Goal: Task Accomplishment & Management: Use online tool/utility

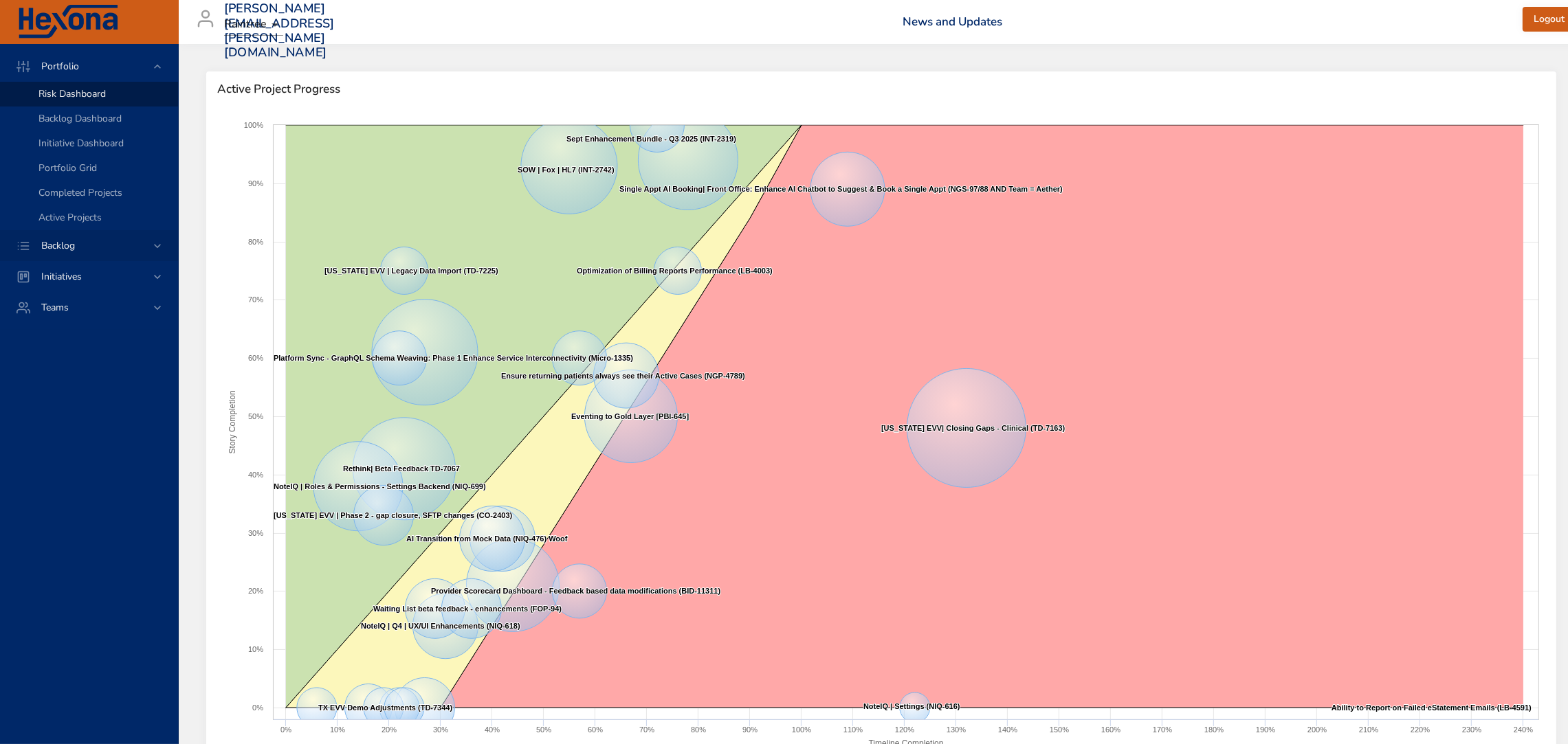
click at [61, 244] on span "Backlog" at bounding box center [58, 245] width 56 height 13
click at [83, 126] on span "Backlog Details" at bounding box center [72, 124] width 66 height 13
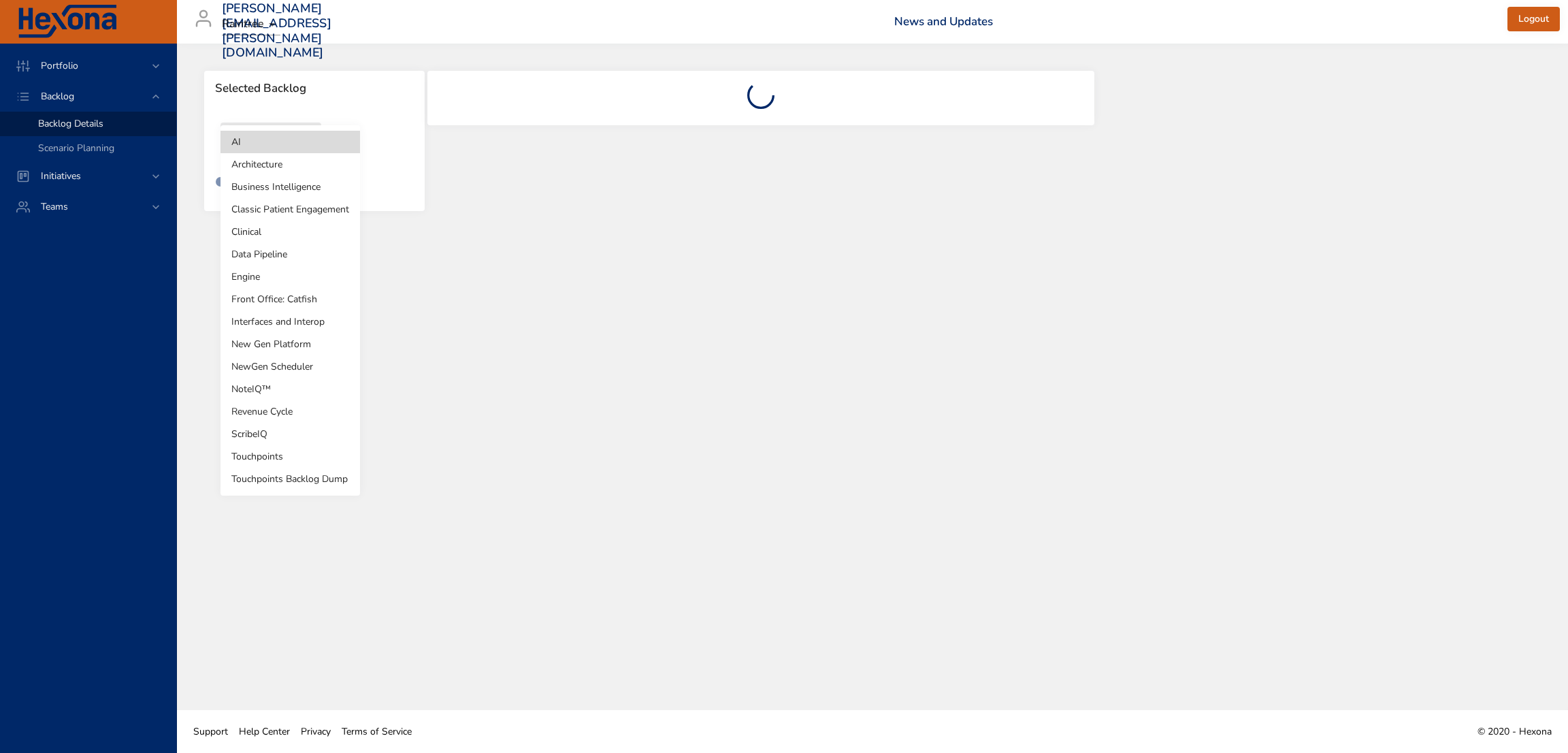
click at [303, 149] on body "Portfolio Backlog Backlog Details Scenario Planning Initiatives Teams [PERSON_N…" at bounding box center [784, 376] width 1568 height 753
click at [298, 360] on li "NewGen Scheduler" at bounding box center [290, 366] width 139 height 23
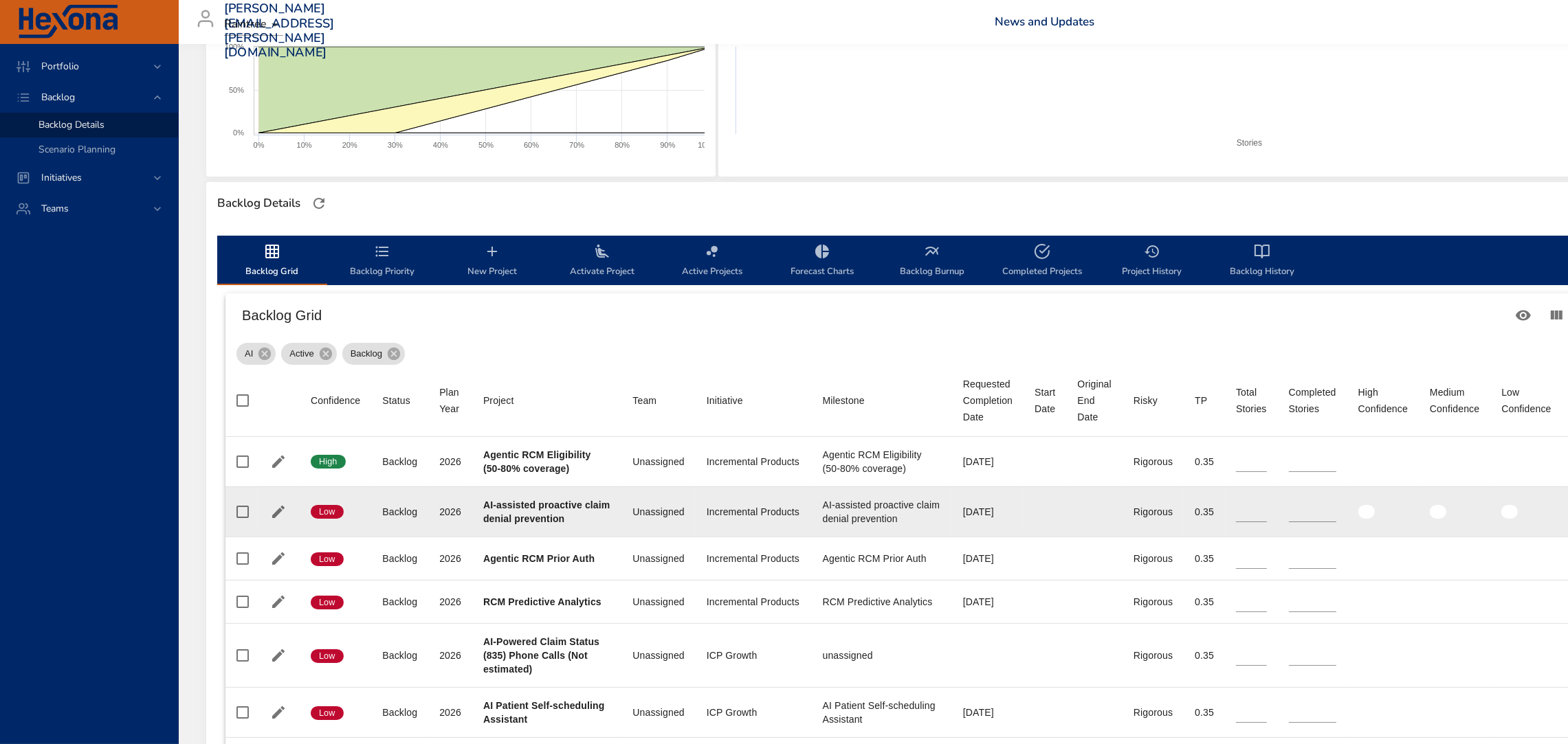
scroll to position [285, 0]
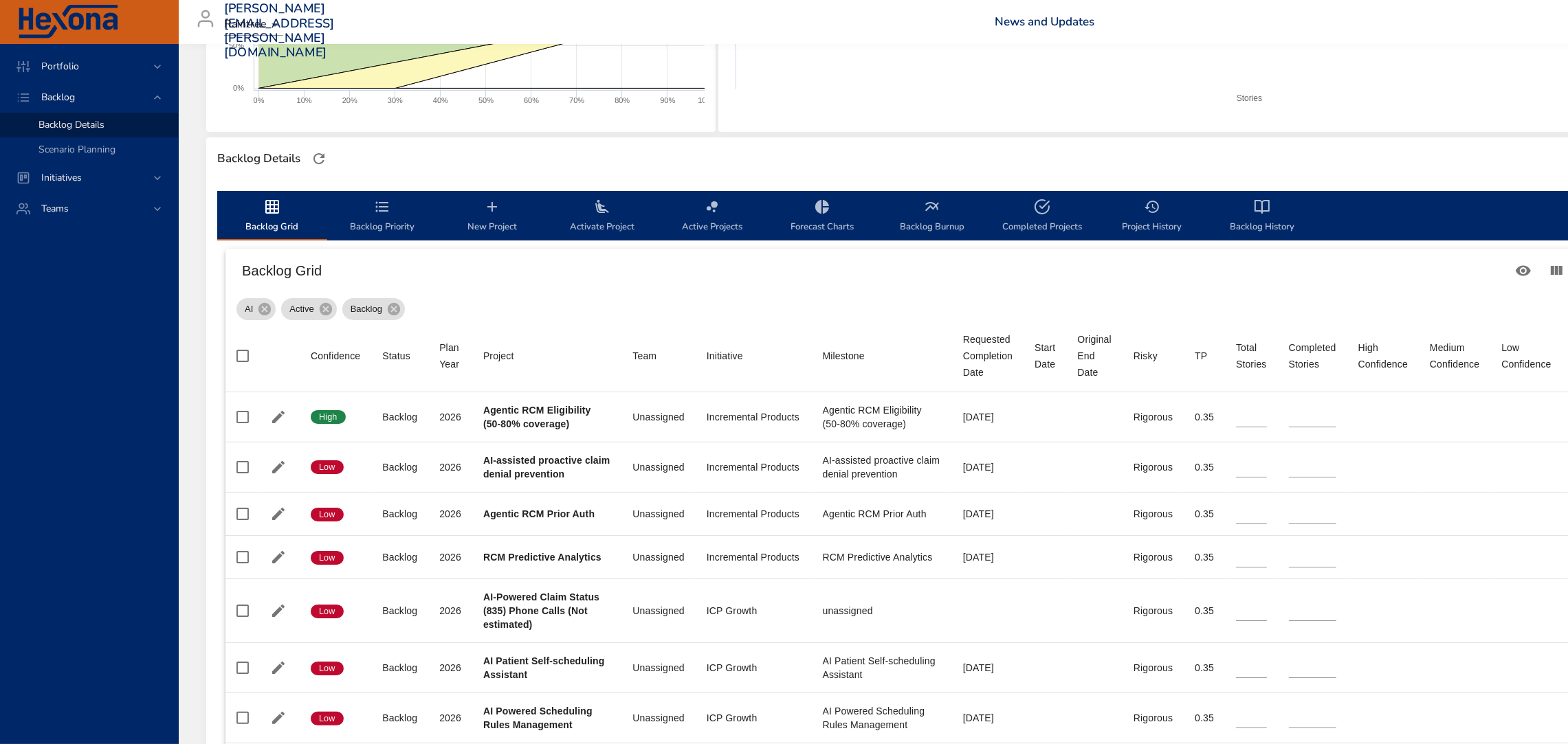
click at [311, 142] on div "Backlog Details" at bounding box center [974, 158] width 1534 height 43
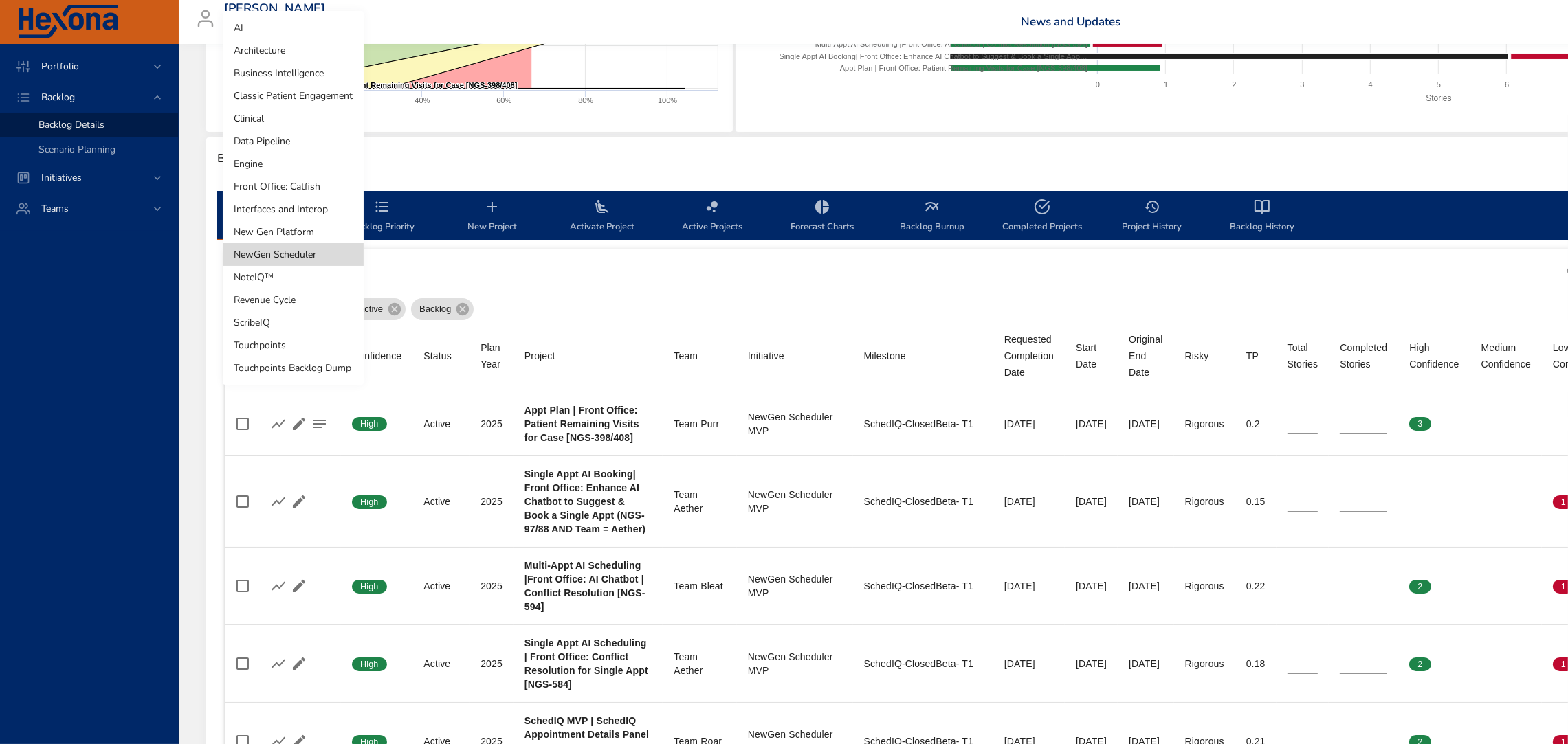
type input "*"
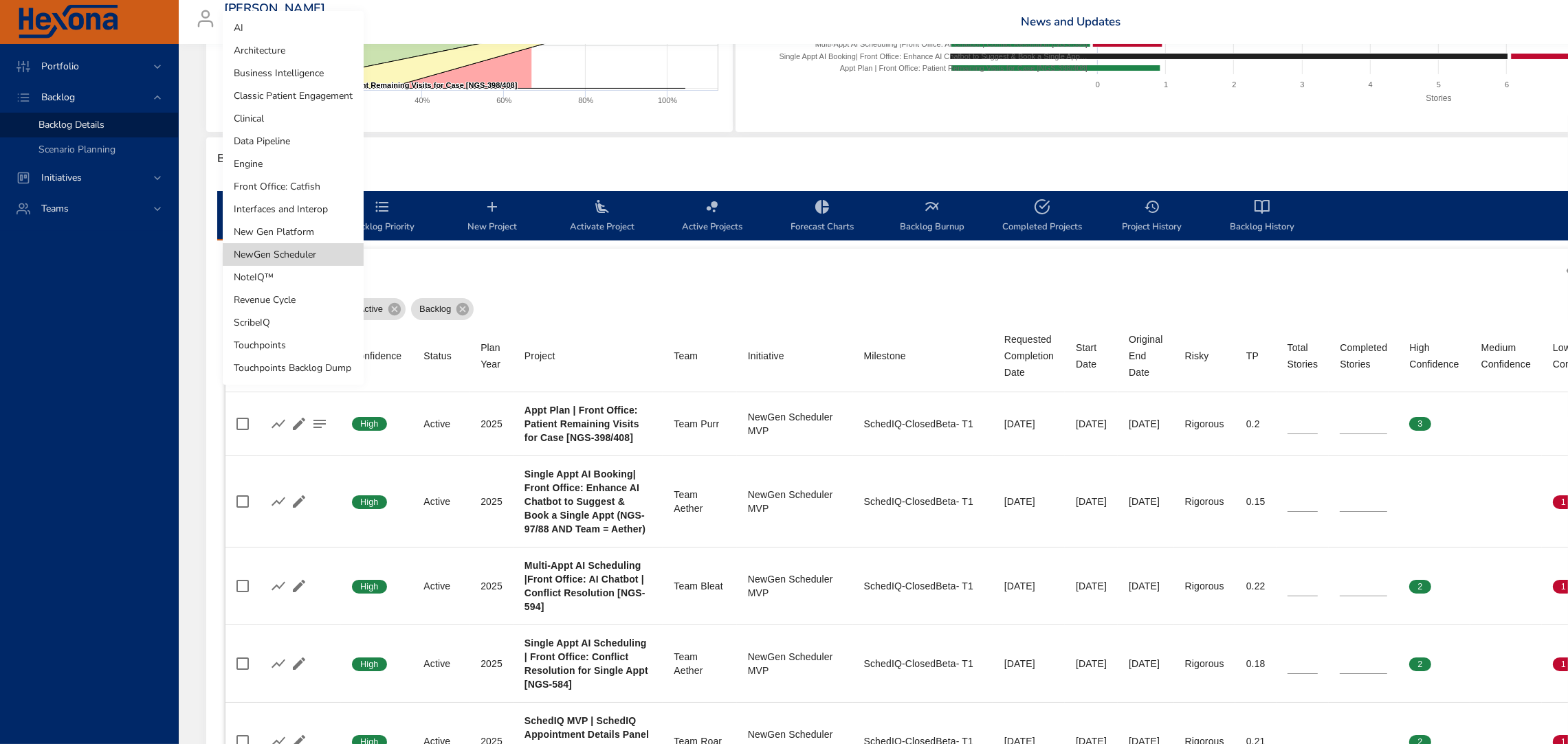
type input "*"
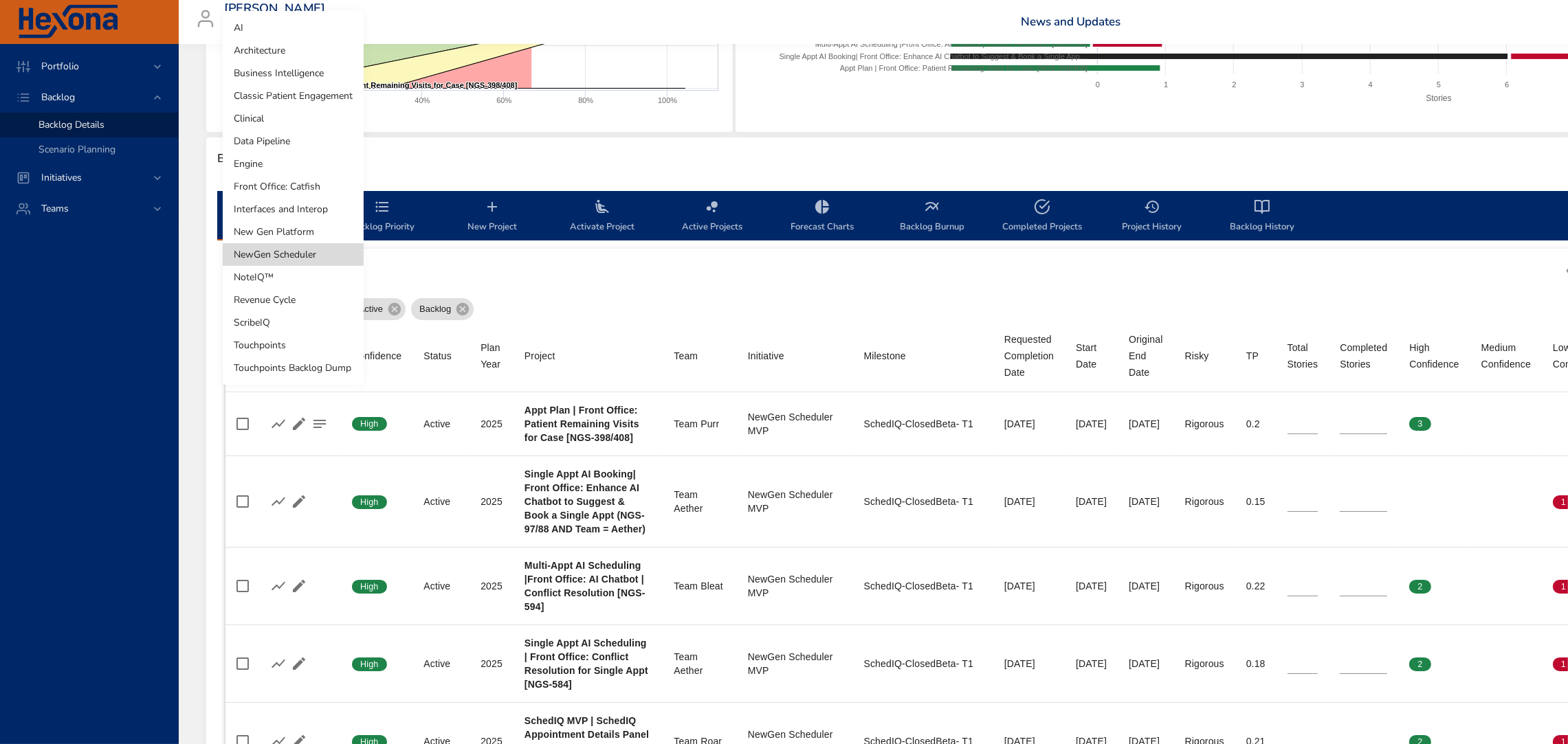
type input "*"
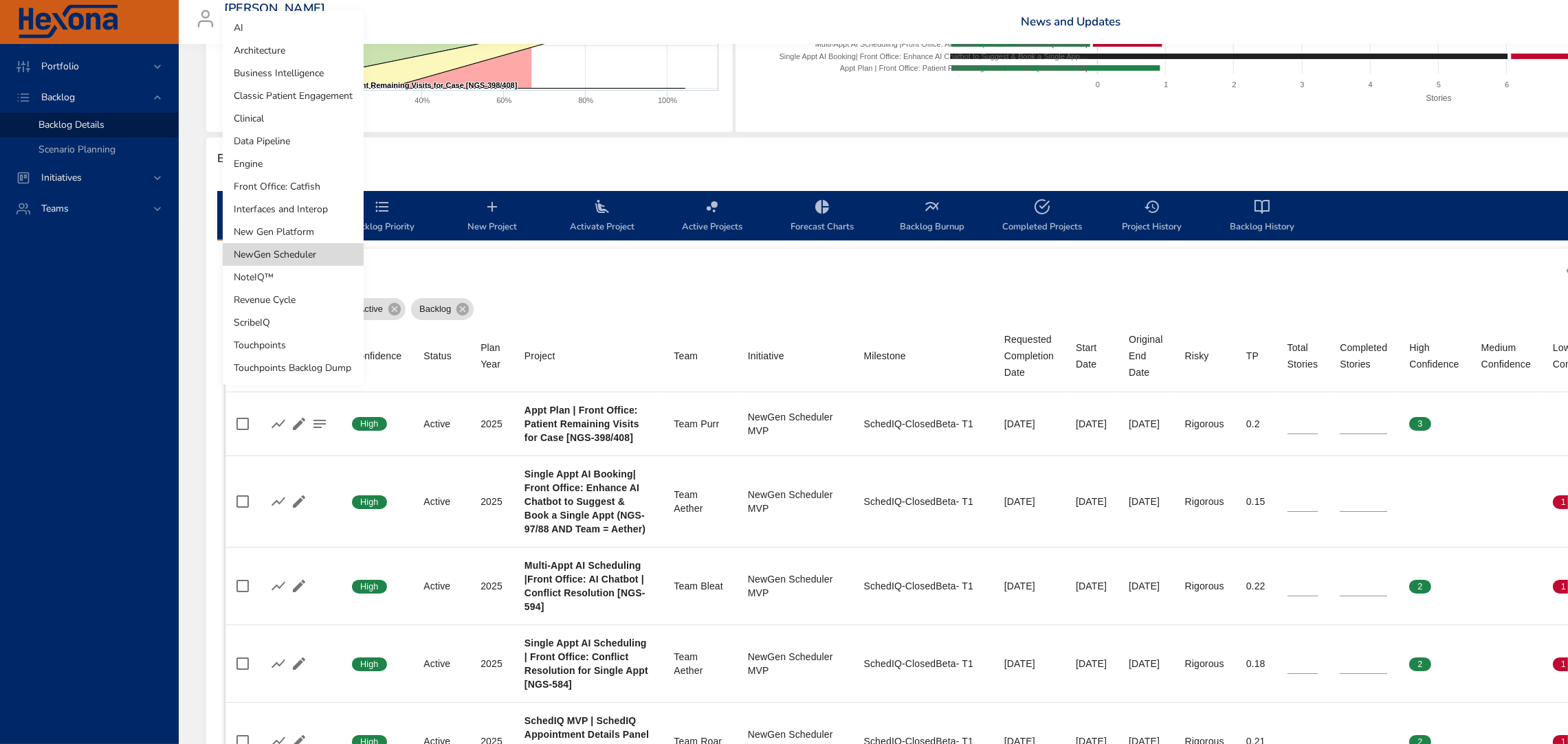
type input "*"
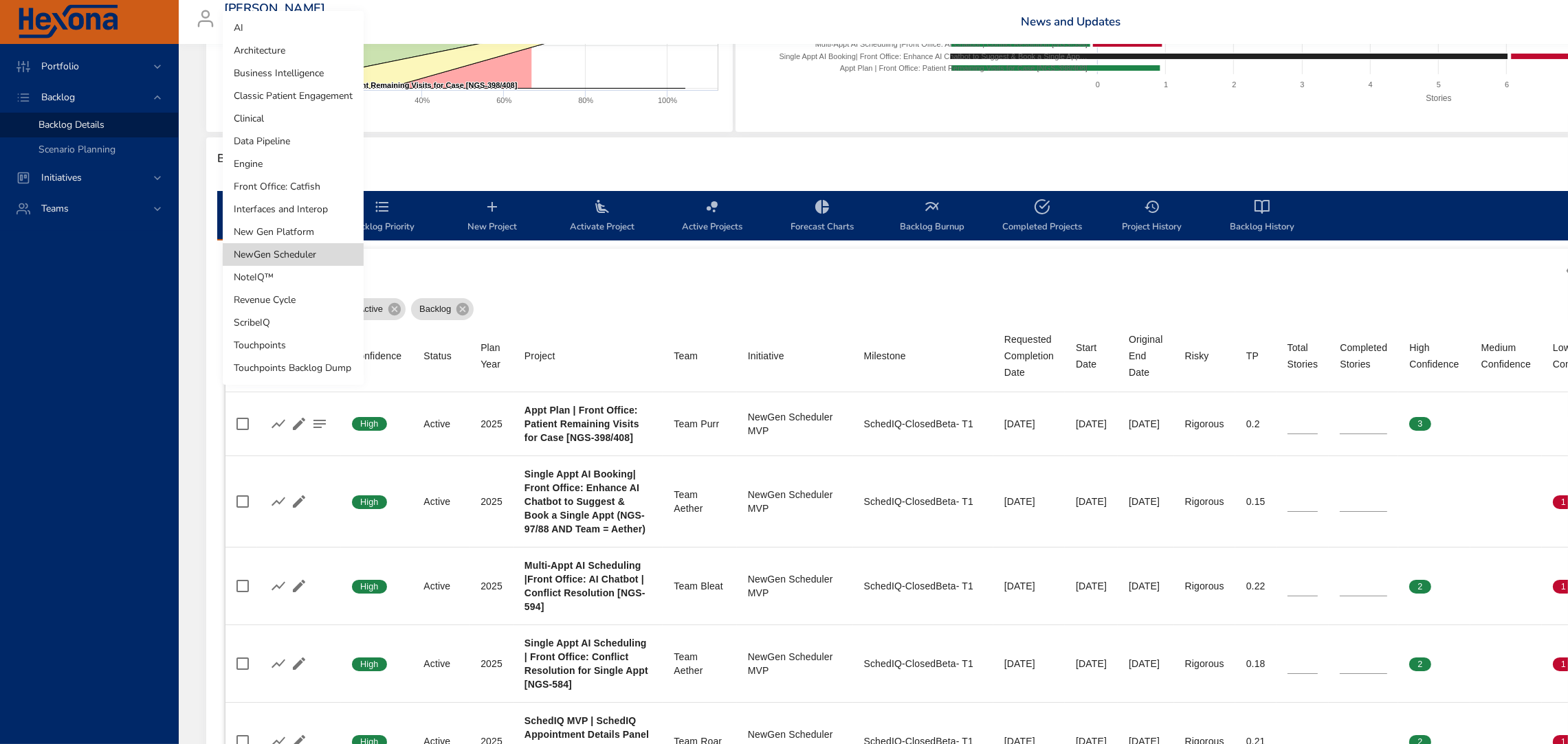
type input "*"
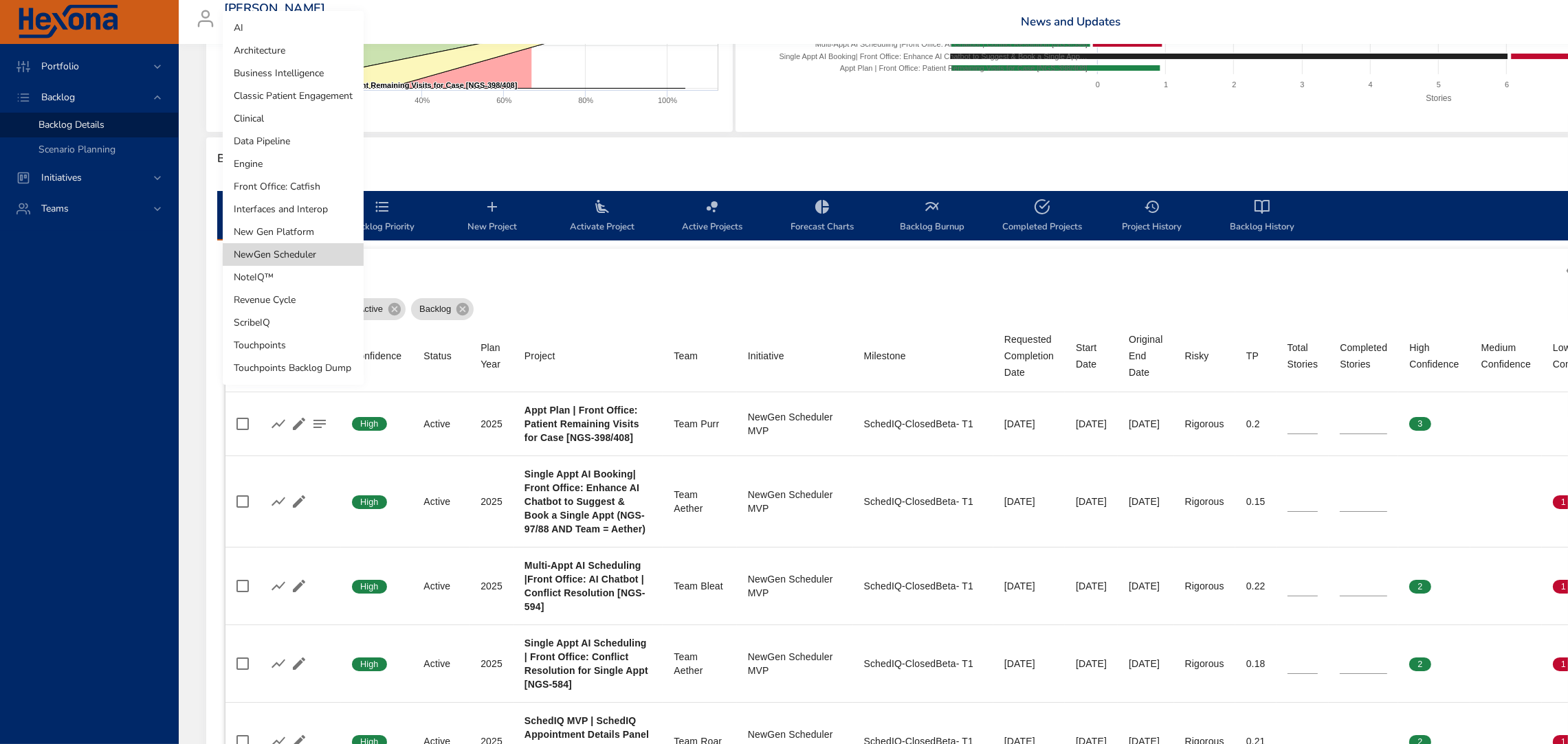
type input "*"
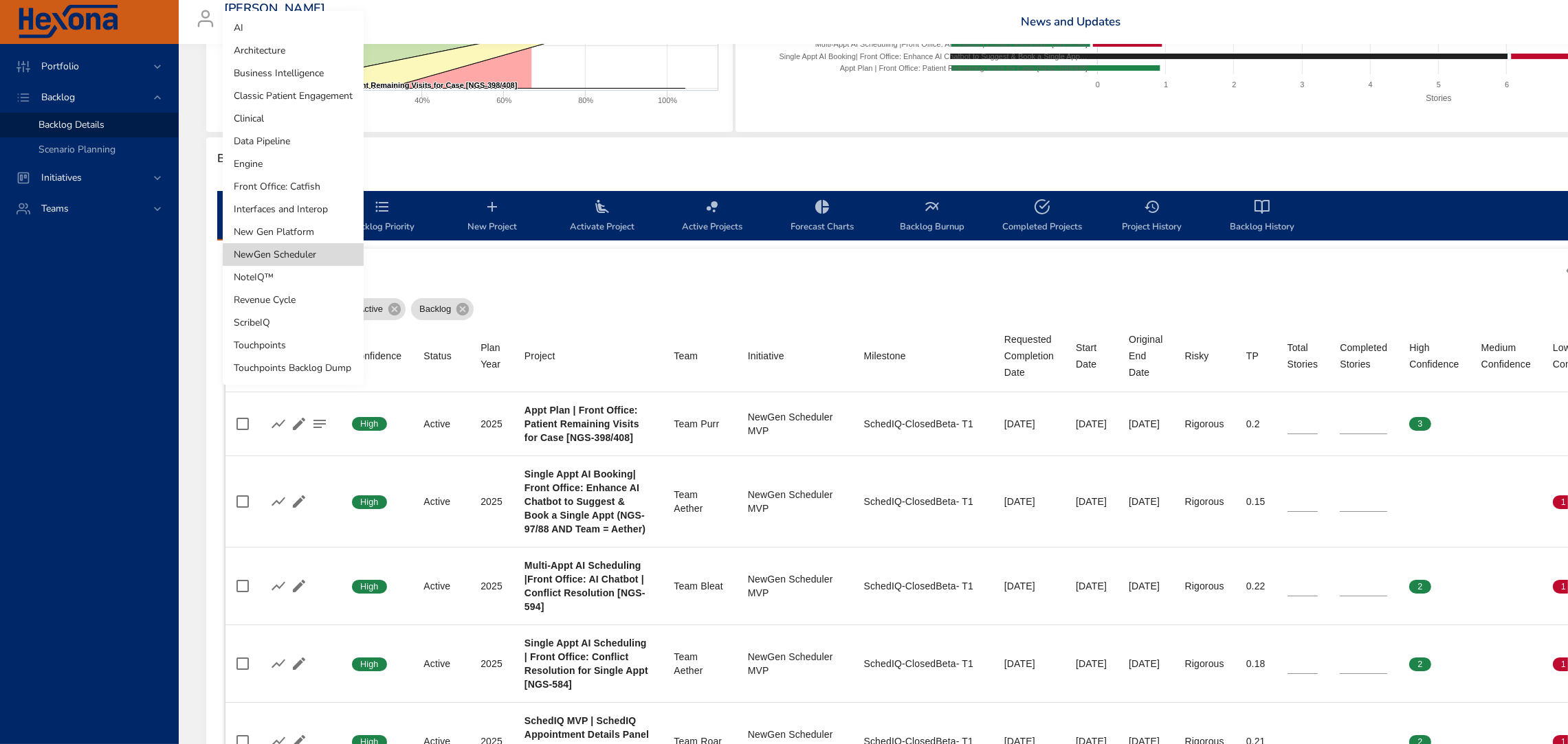
type input "*"
click at [326, 142] on body "Portfolio Backlog Backlog Details Scenario Planning Initiatives Teams [PERSON_N…" at bounding box center [784, 87] width 1568 height 744
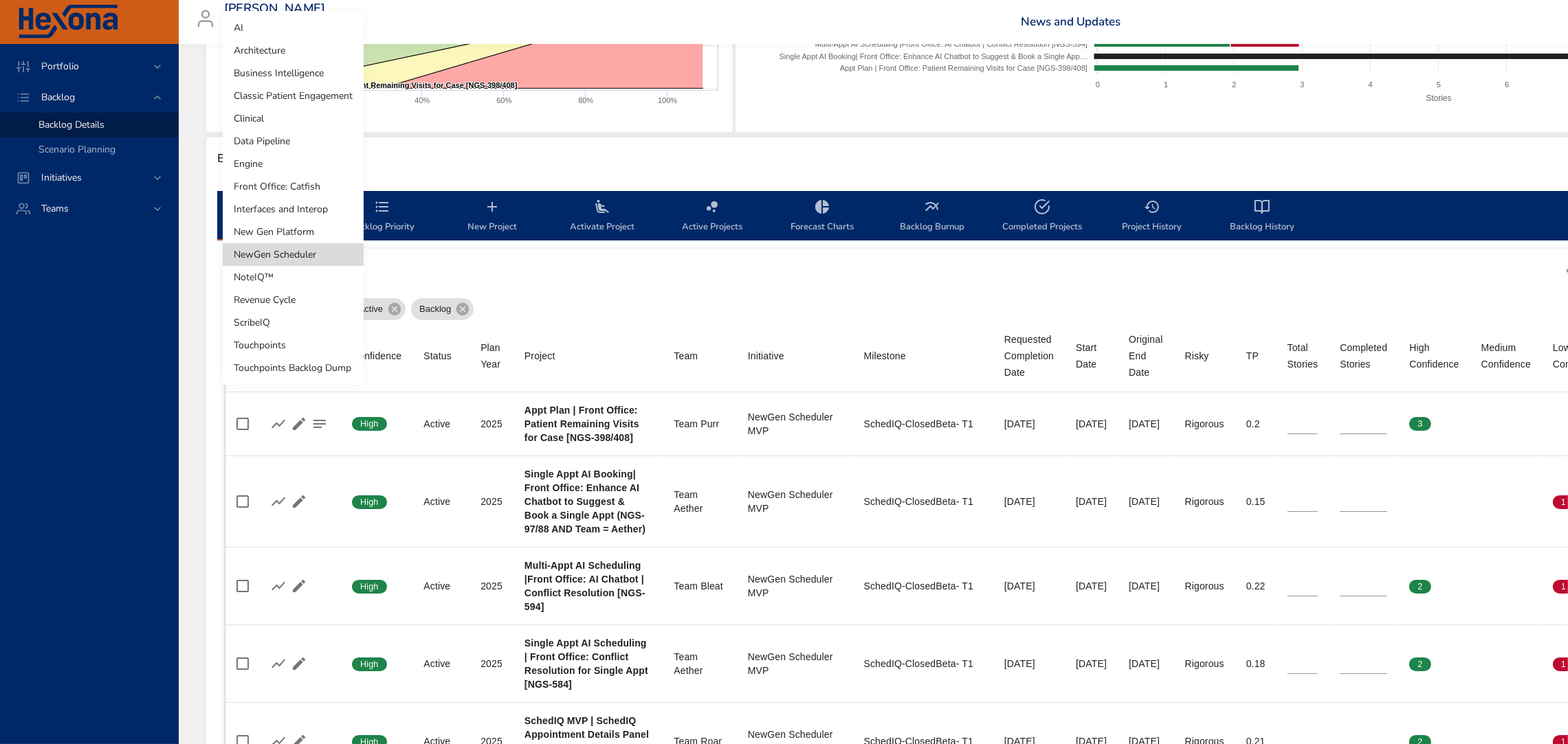
scroll to position [0, 0]
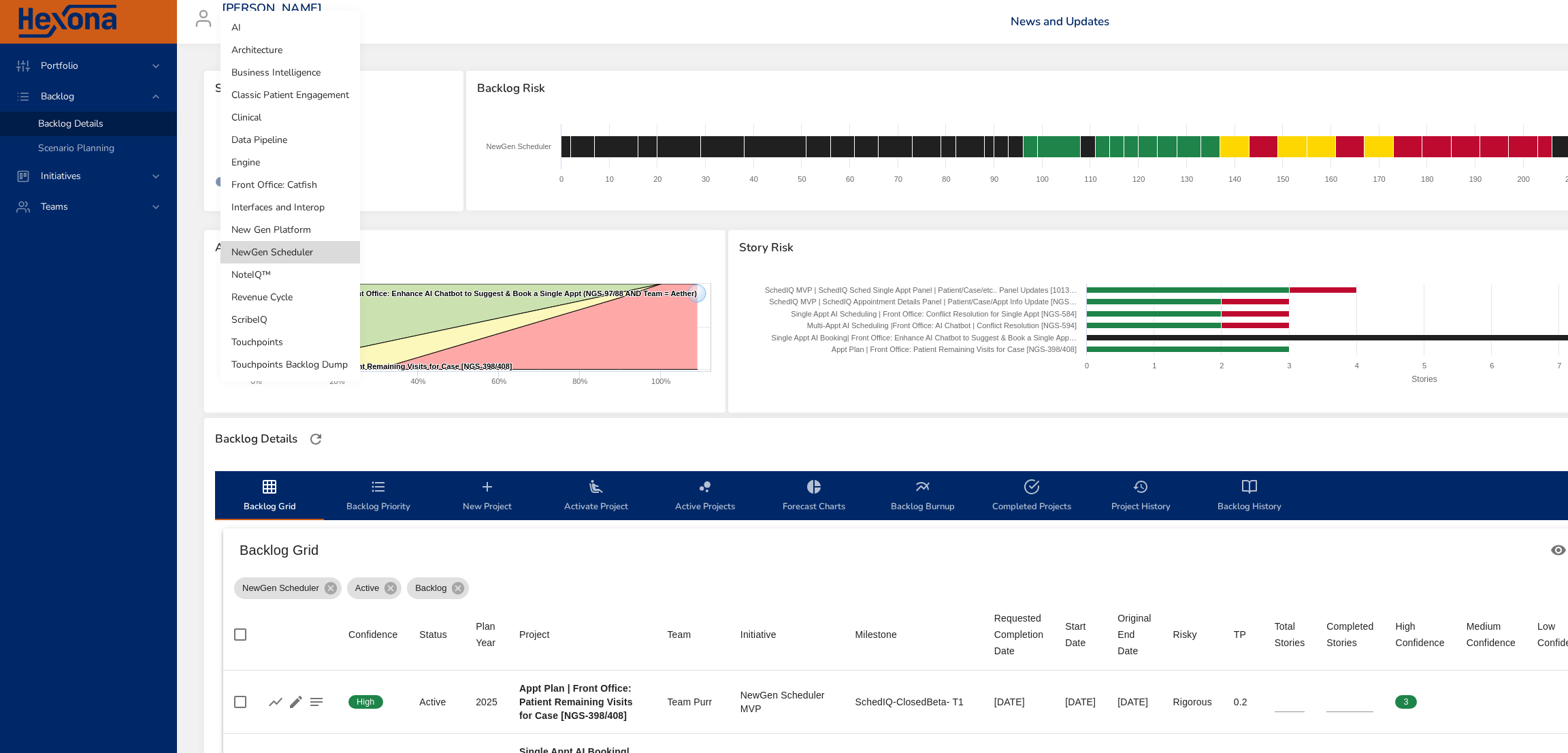
click at [743, 410] on div at bounding box center [784, 376] width 1568 height 753
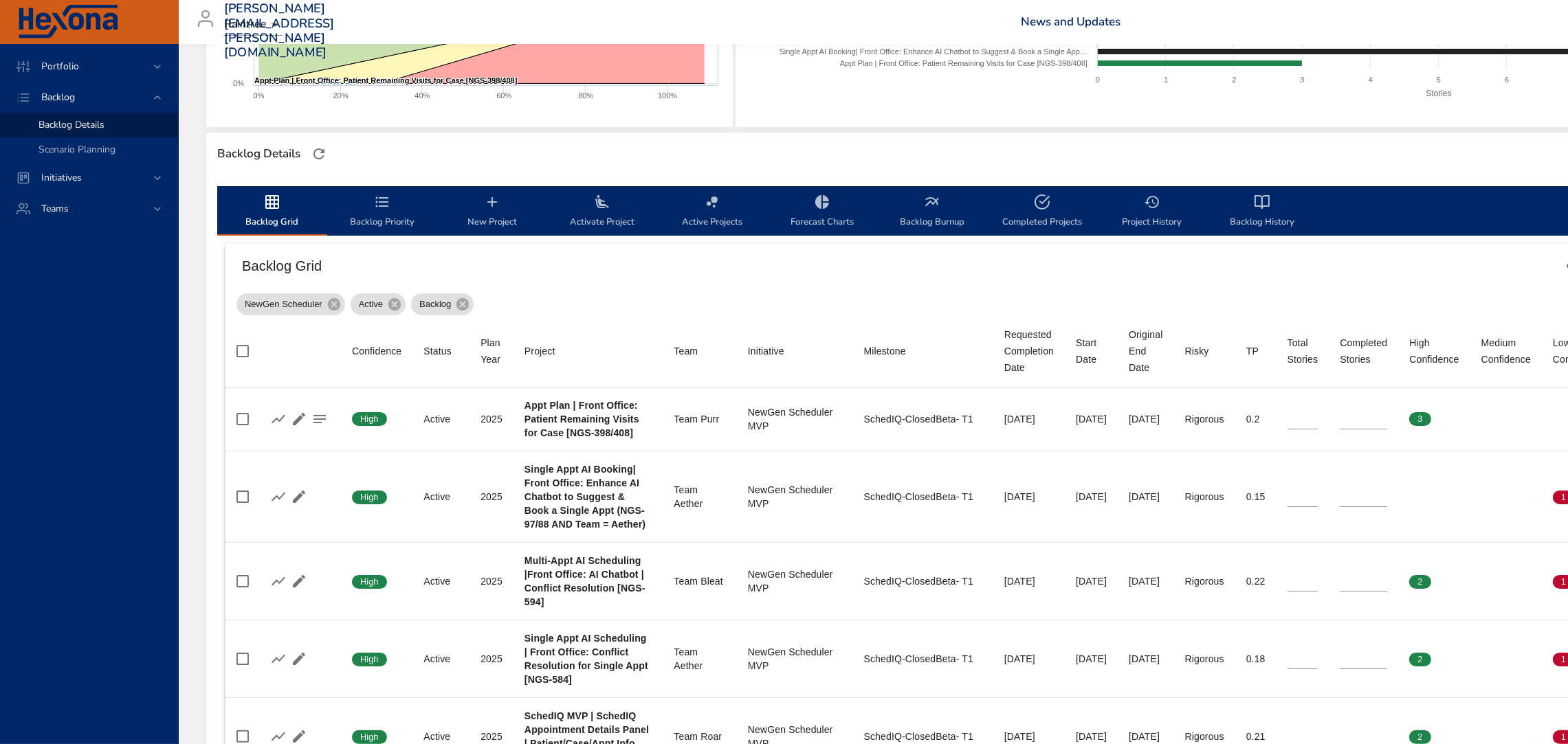
scroll to position [385, 0]
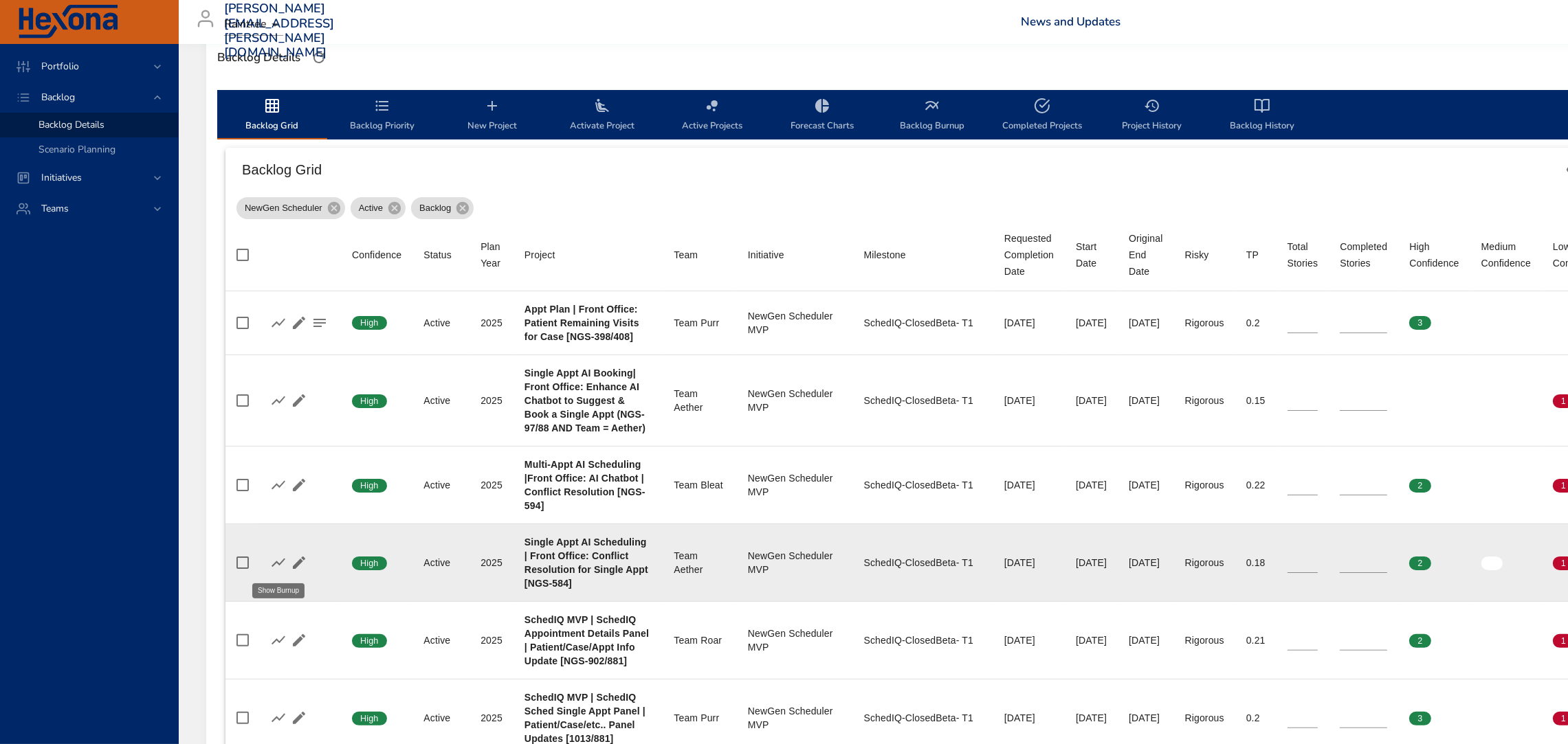
click at [277, 561] on icon "button" at bounding box center [278, 563] width 13 height 9
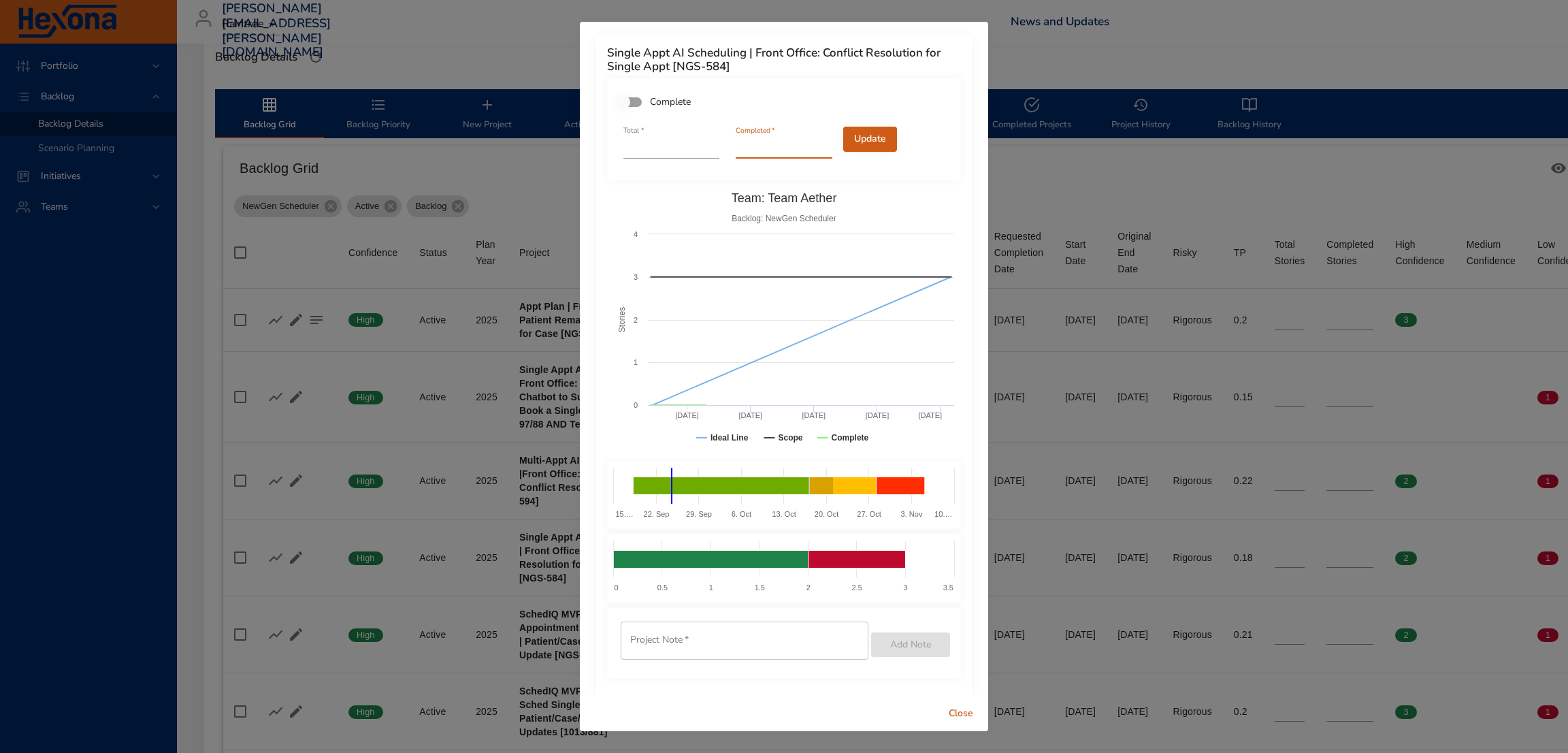
type input "*"
click at [814, 141] on input "*" at bounding box center [783, 148] width 96 height 22
click at [854, 135] on span "Update" at bounding box center [870, 139] width 32 height 17
type input "*"
click at [962, 715] on span "Close" at bounding box center [960, 714] width 33 height 17
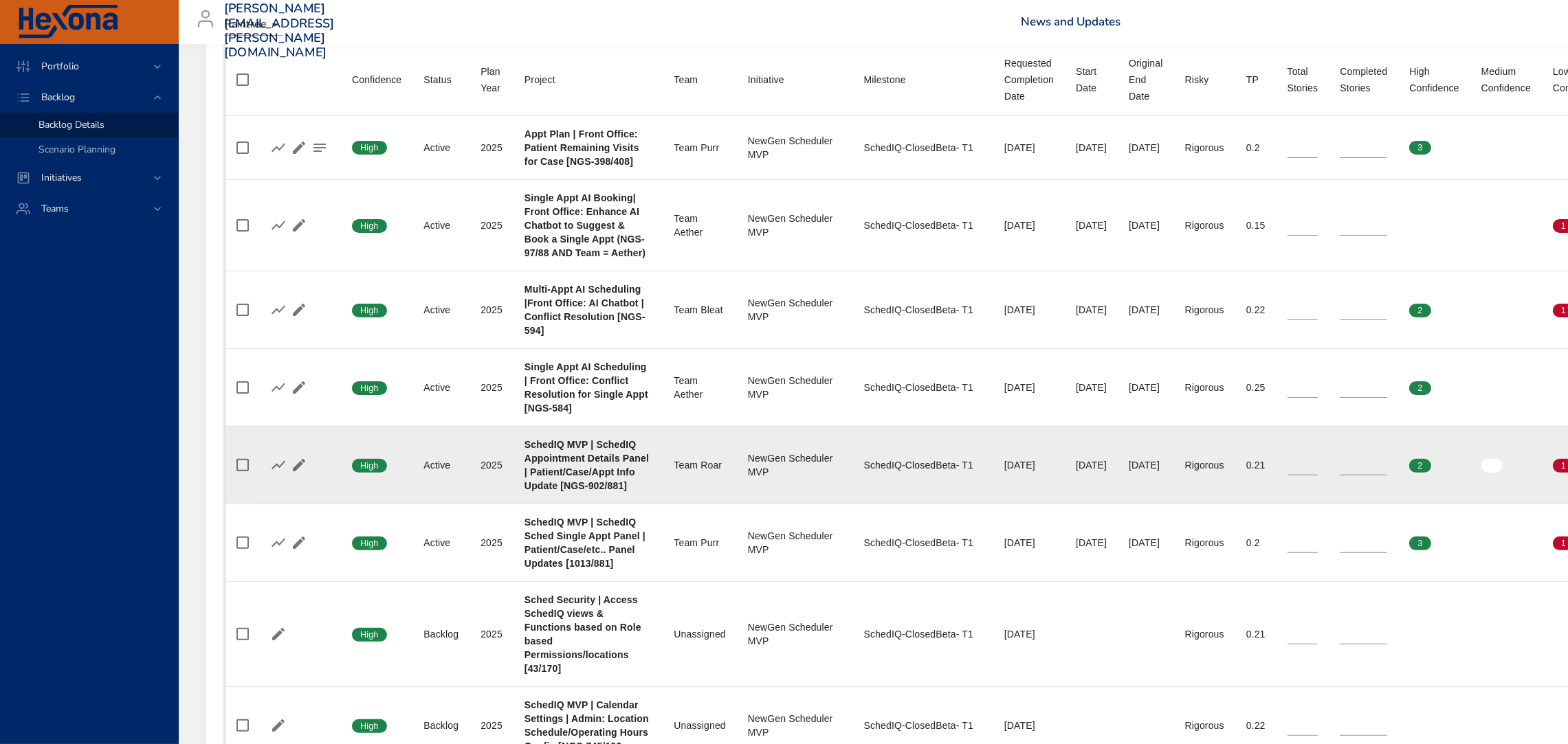
scroll to position [563, 0]
